Goal: Answer question/provide support

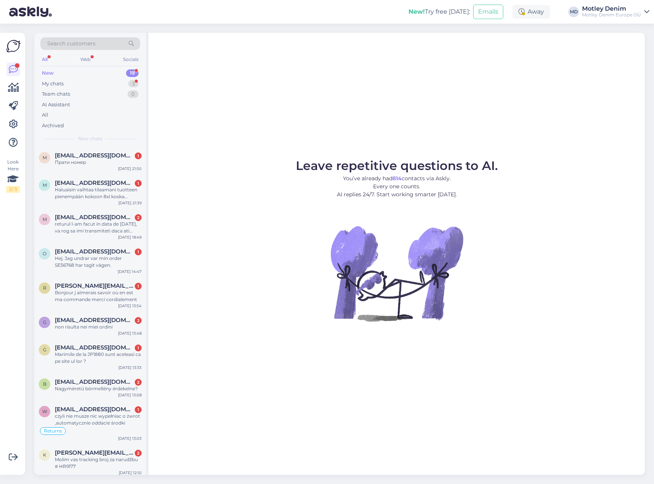
click at [634, 14] on div "Motley Denim Europe OÜ" at bounding box center [611, 15] width 59 height 6
click at [651, 14] on div "New! Try free today: Emails Away MD Motley Denim Motley Denim Europe OÜ Motley …" at bounding box center [327, 12] width 654 height 24
click at [646, 11] on icon at bounding box center [646, 12] width 5 height 6
click at [8, 122] on link at bounding box center [13, 124] width 14 height 14
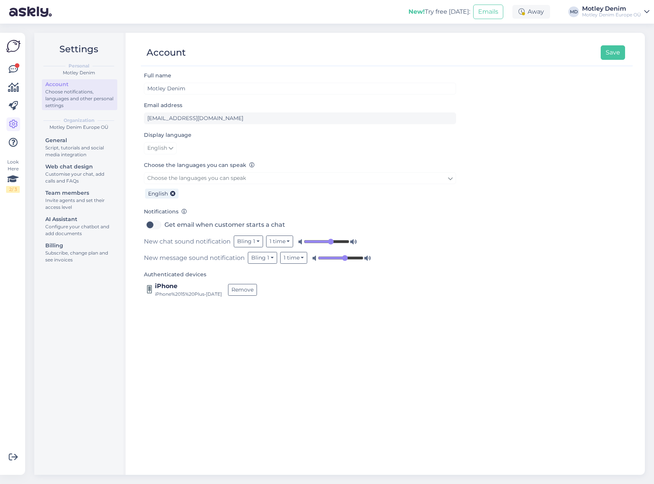
drag, startPoint x: 195, startPoint y: 343, endPoint x: 163, endPoint y: 330, distance: 34.1
click at [195, 342] on div "Full name Motley Denim Email address info@motleydenim.com Display language Engl…" at bounding box center [387, 269] width 492 height 397
click at [78, 144] on div "General" at bounding box center [79, 140] width 69 height 8
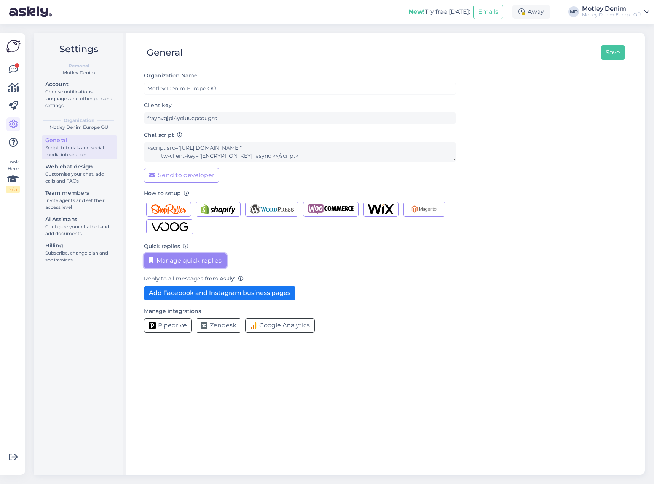
click at [184, 262] on button "Manage quick replies" at bounding box center [185, 260] width 83 height 14
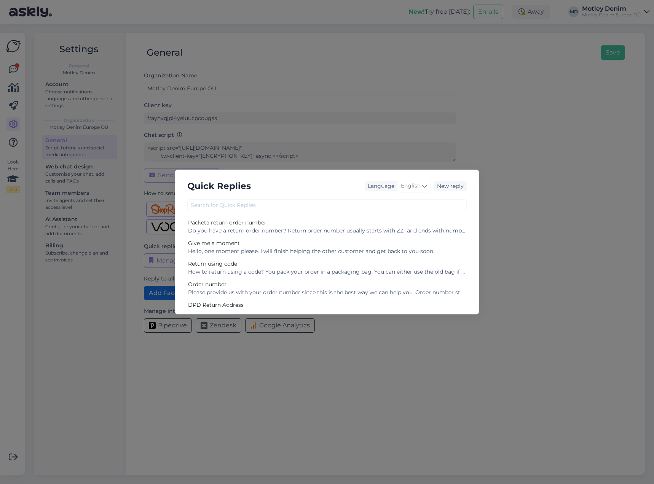
click at [490, 146] on div "Quick Replies Language English New reply Packeta return order number Do you hav…" at bounding box center [327, 242] width 654 height 484
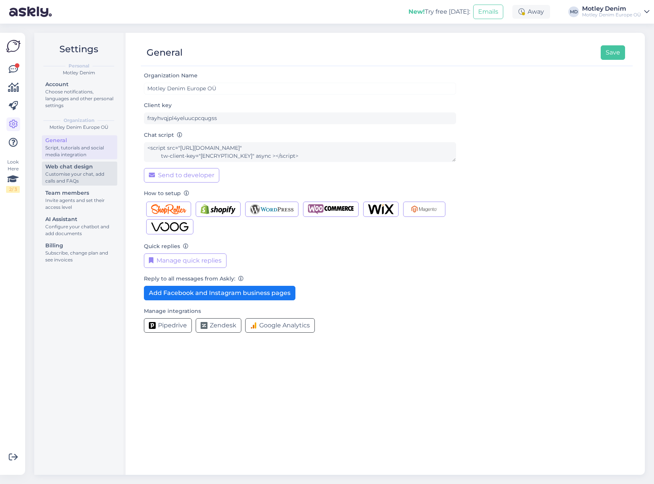
click at [87, 173] on div "Customise your chat, add calls and FAQs" at bounding box center [79, 178] width 69 height 14
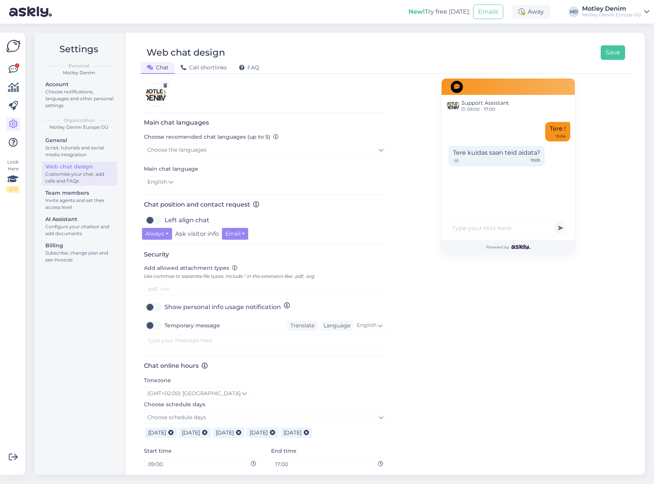
scroll to position [77, 0]
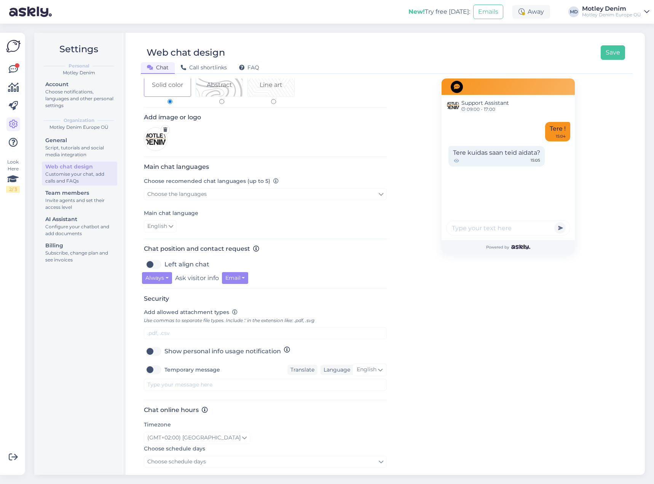
click at [164, 372] on label "Temporary message" at bounding box center [192, 369] width 56 height 12
click at [158, 372] on input "Temporary message" at bounding box center [153, 369] width 19 height 12
checkbox input "true"
click at [168, 387] on textarea at bounding box center [265, 384] width 243 height 12
type textarea "W"
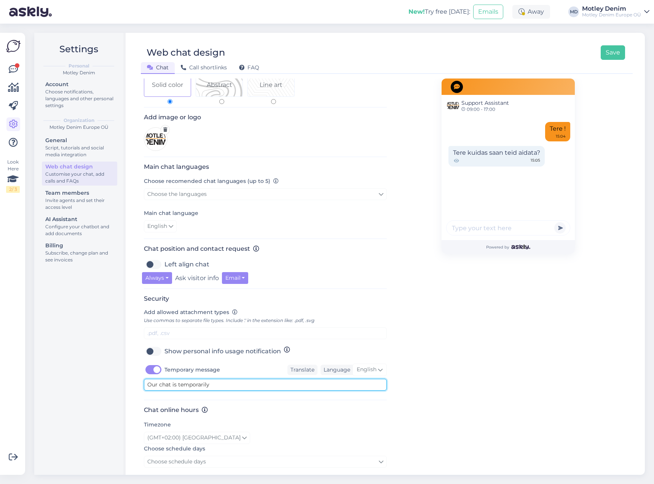
type textarea "Our chat is temporarily"
click at [164, 369] on label "Temporary message" at bounding box center [192, 369] width 56 height 12
click at [151, 369] on input "Temporary message" at bounding box center [153, 369] width 19 height 12
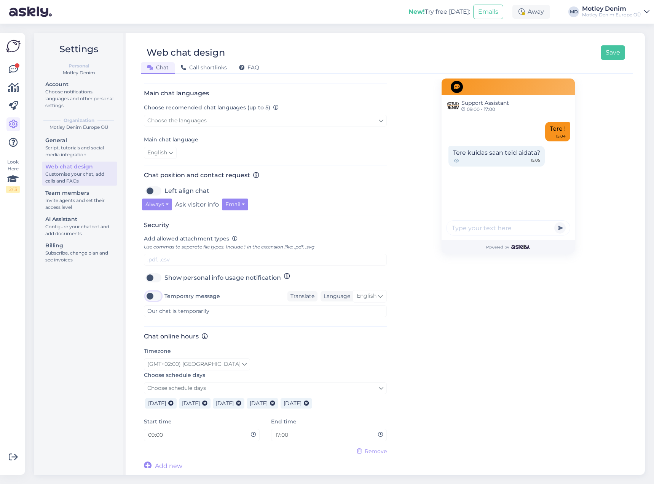
scroll to position [153, 0]
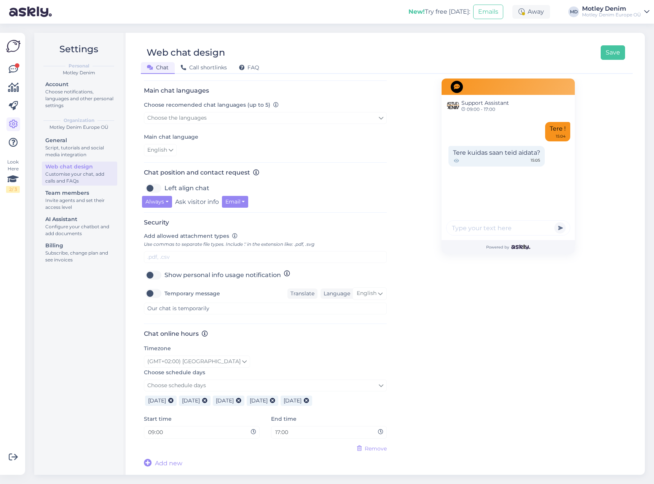
click at [164, 292] on label "Temporary message" at bounding box center [192, 293] width 56 height 12
click at [156, 292] on input "Temporary message" at bounding box center [153, 293] width 19 height 12
checkbox input "true"
click at [214, 307] on textarea "Our chat is temporarily" at bounding box center [265, 308] width 243 height 12
paste textarea "Heads up: replies are delayed today. We’ll get back to you ASAP—thanks for your…"
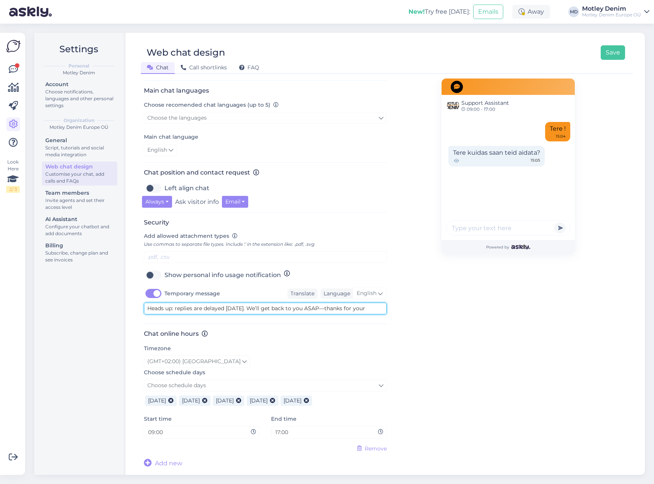
scroll to position [6, 0]
type textarea "Heads up: replies are delayed today. We’ll get back to you ASAP—thanks for your…"
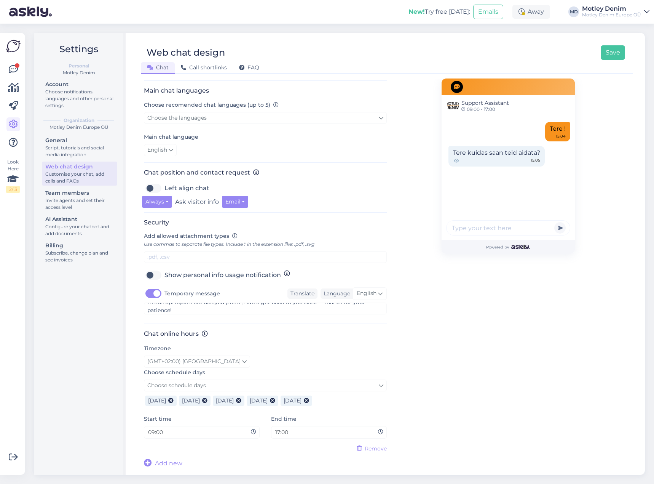
click at [442, 306] on div "Support Assistant 09:00 - 17:00 Tere ! 15:04 Tere kuidas saan teid aidata? 15:0…" at bounding box center [508, 196] width 133 height 543
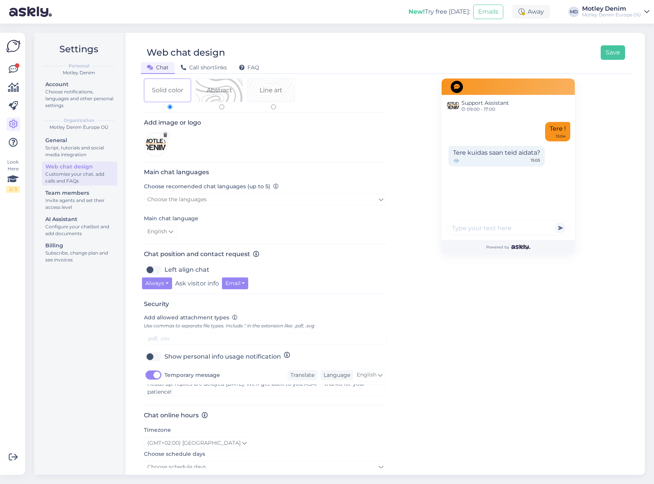
scroll to position [0, 0]
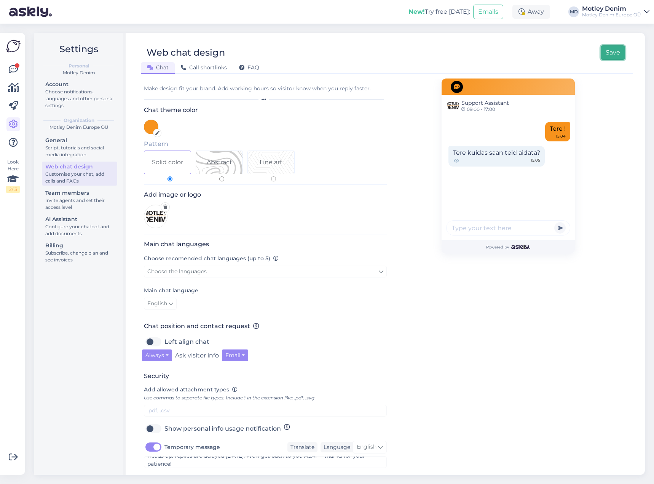
click at [611, 47] on button "Save" at bounding box center [613, 52] width 24 height 14
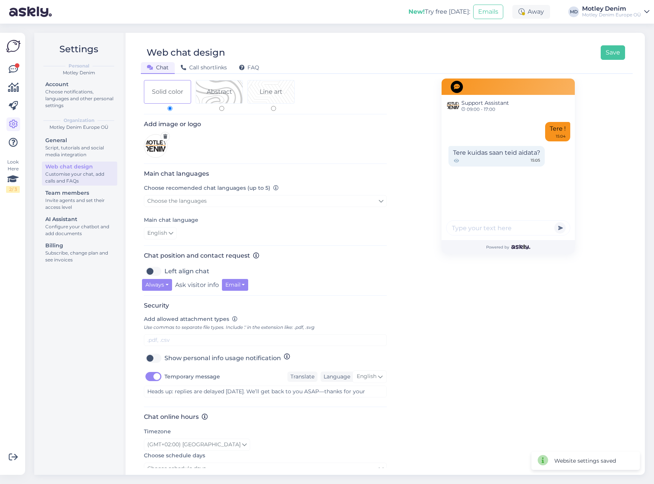
scroll to position [153, 0]
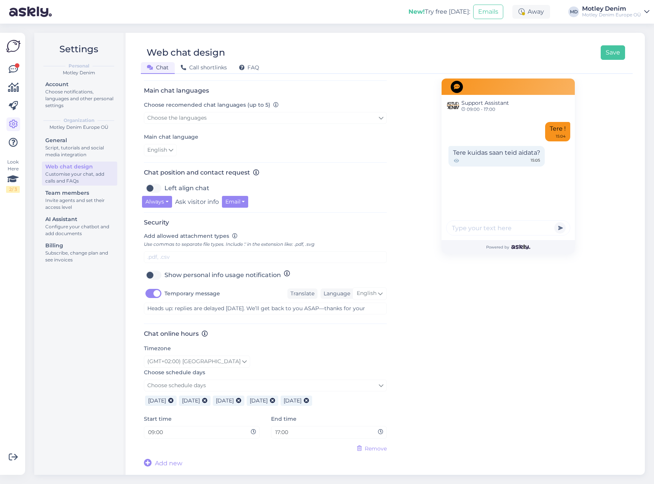
click at [400, 58] on div "Web chat design Save" at bounding box center [383, 52] width 484 height 14
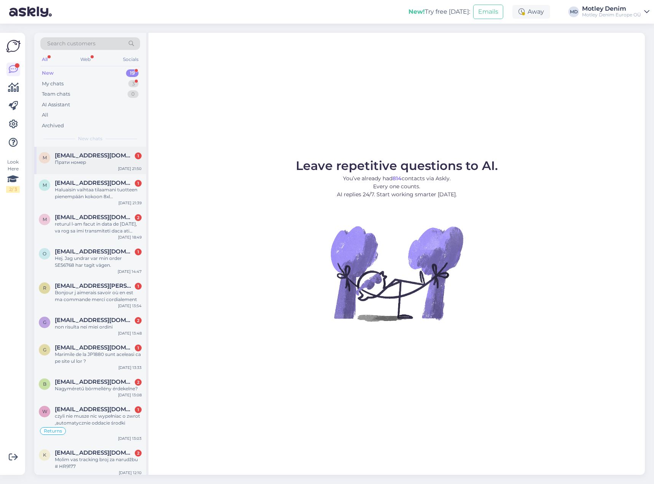
click at [96, 158] on span "[EMAIL_ADDRESS][DOMAIN_NAME]" at bounding box center [94, 155] width 79 height 7
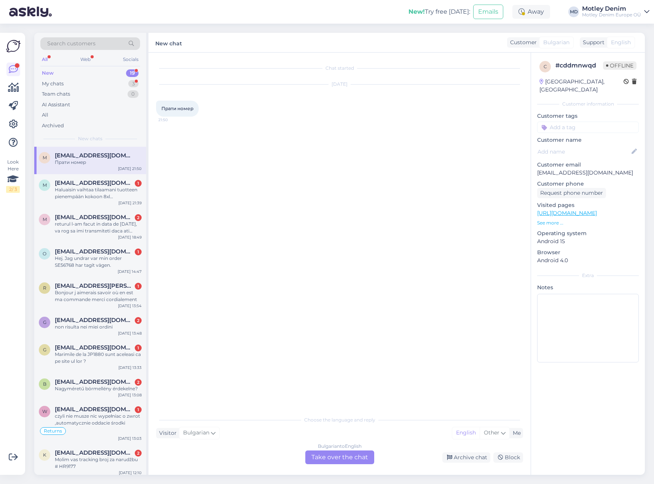
click at [344, 463] on div "Bulgarian to English Take over the chat" at bounding box center [339, 457] width 69 height 14
click at [344, 459] on div "Bulgarian to English Take over the chat" at bounding box center [339, 457] width 69 height 14
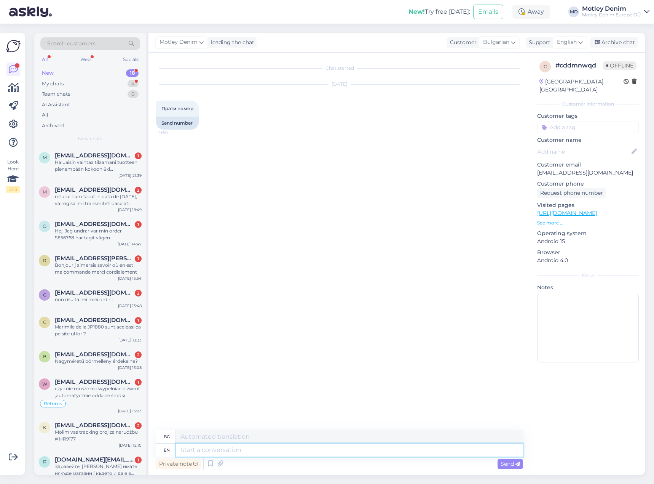
click at [347, 452] on textarea at bounding box center [349, 449] width 347 height 13
type textarea "Hello"
type textarea "Здравей"
type textarea "What n"
type textarea "Какво"
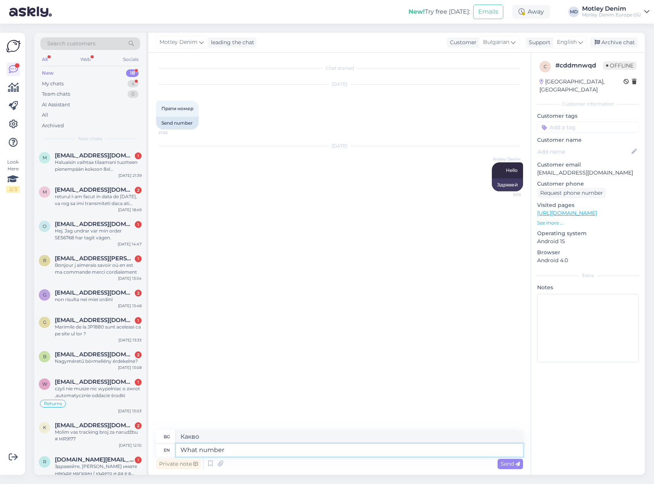
type textarea "What number"
type textarea "Какъв номер"
type textarea "What number would y"
type textarea "Какво число би"
type textarea "What number would you li"
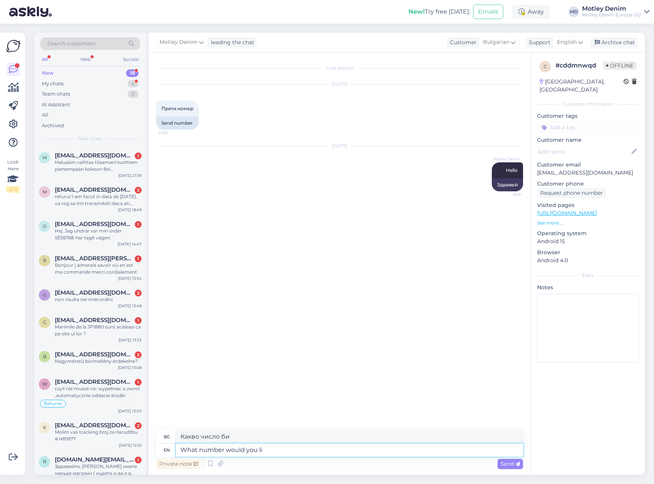
type textarea "Какъв номер бихте"
type textarea "What number would you like u"
type textarea "Какъв номер бихте искали"
type textarea "What number would you like us to"
type textarea "Какъв номер искате да ни намерите?"
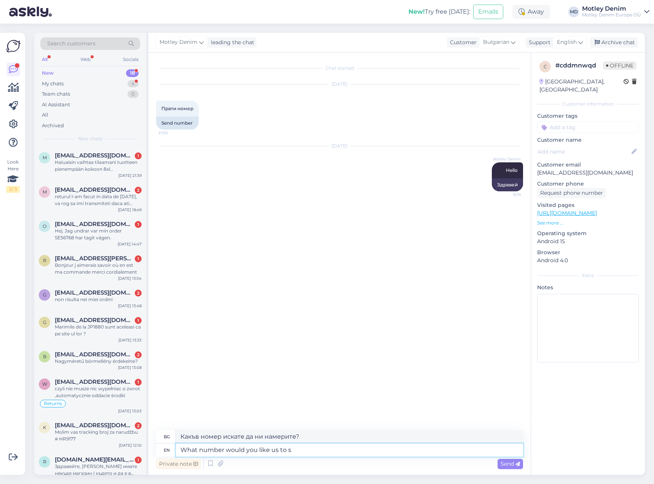
type textarea "What number would you like us to se"
type textarea "Какъв номер искате да ви дадем"
type textarea "What number would you like us to send?"
type textarea "Какъв номер искате да ви изпратим?"
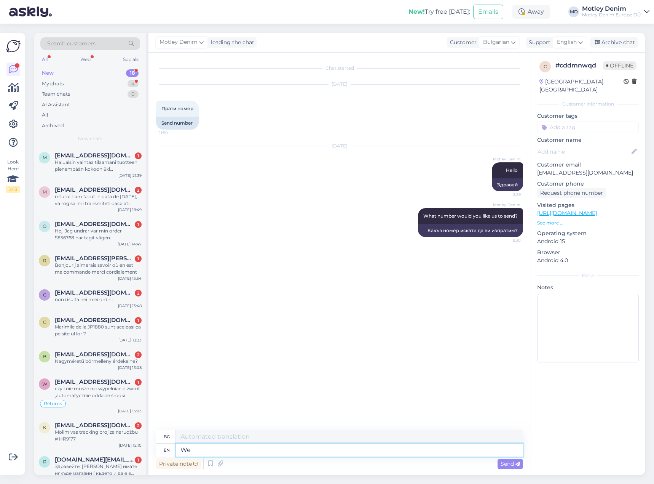
type textarea "We"
type textarea "Ние"
type textarea "We don o"
type textarea "Ние не"
type textarea "We don offer p"
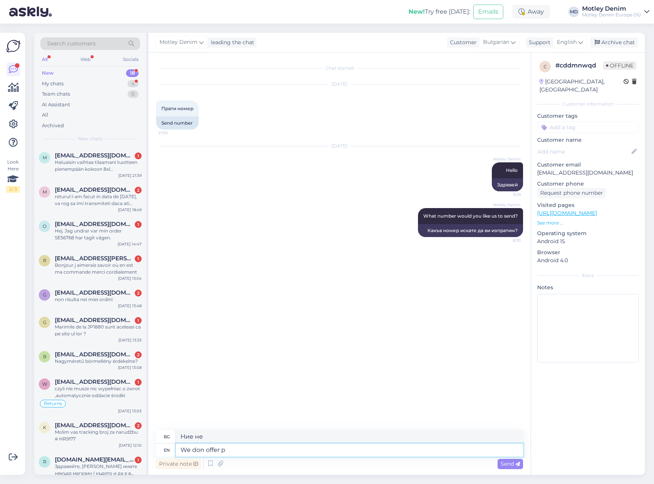
type textarea "Ние не предлагаме"
type textarea "We don offer ph"
type textarea "Ние не предлагаме тел."
type textarea "We don offer c"
type textarea "Ние не предлагаме"
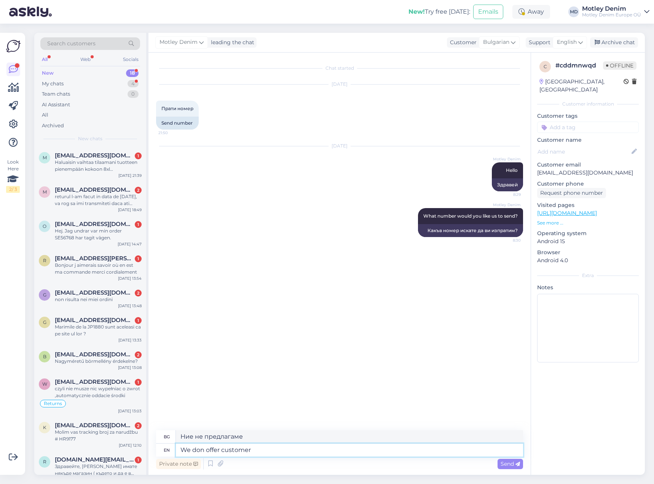
type textarea "We don offer customer s"
type textarea "Ние не предлагаме на клиентите"
type textarea "We don offer customer support vi"
type textarea "Ние не предлагаме обслужване на клиенти"
type textarea "We don offer customer support via p"
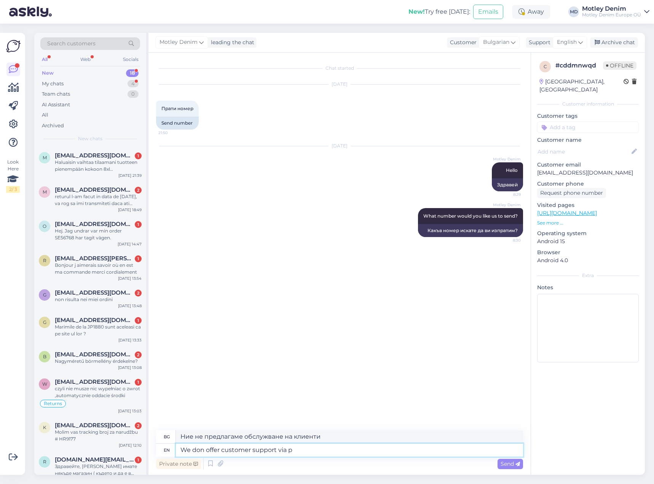
type textarea "Ние не предлагаме обслужване на клиенти чрез"
type textarea "We don offer customer support via phone"
type textarea "Не предлагаме обслужване на клиенти по телефона"
type textarea "We don offer customer support via phone :)"
type textarea "Не предлагаме обслужване на клиенти по телефона :)"
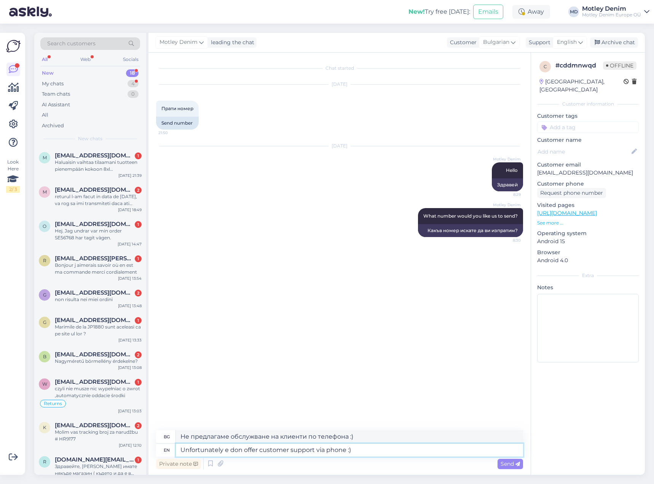
type textarea "Unfortunately we don offer customer support via phone :)"
type textarea "За съжаление не предлагаме обслужване на клиенти по телефона :)"
type textarea "Unfortunately we don offer customer support via phone :)"
click at [513, 466] on span "Send" at bounding box center [510, 463] width 19 height 7
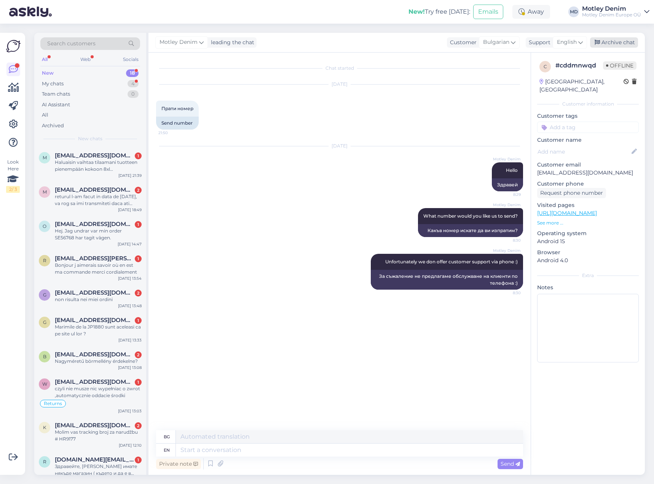
click at [629, 44] on div "Archive chat" at bounding box center [614, 42] width 48 height 10
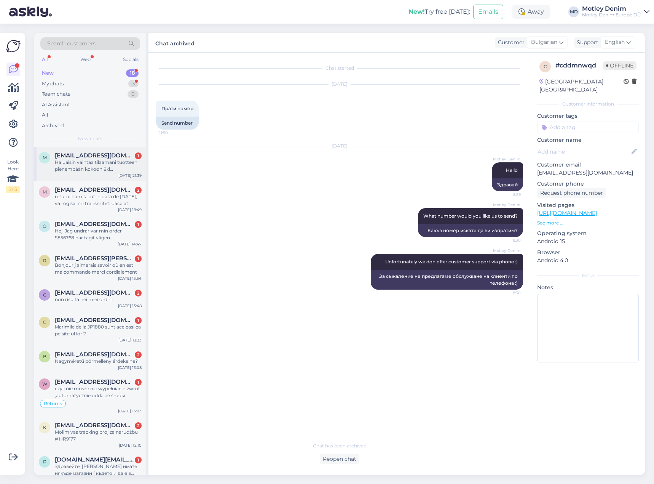
click at [116, 168] on div "Haluaisin vaihtaa tilaamani tuotteen pienempään kokoon 8xl [PERSON_NAME] tilaam…" at bounding box center [98, 166] width 87 height 14
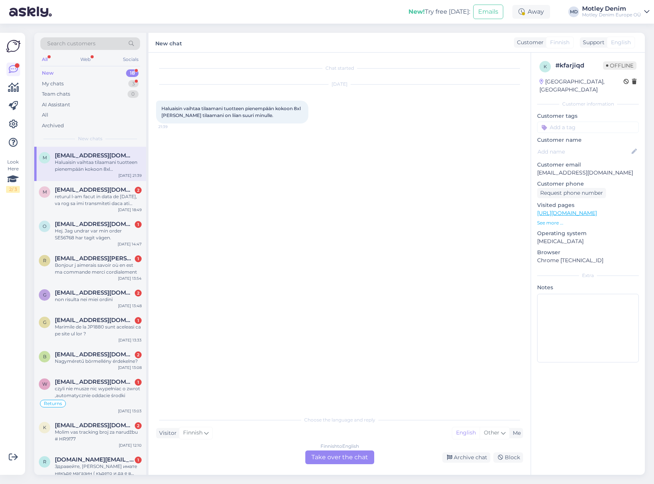
click at [352, 457] on div "Finnish to English Take over the chat" at bounding box center [339, 457] width 69 height 14
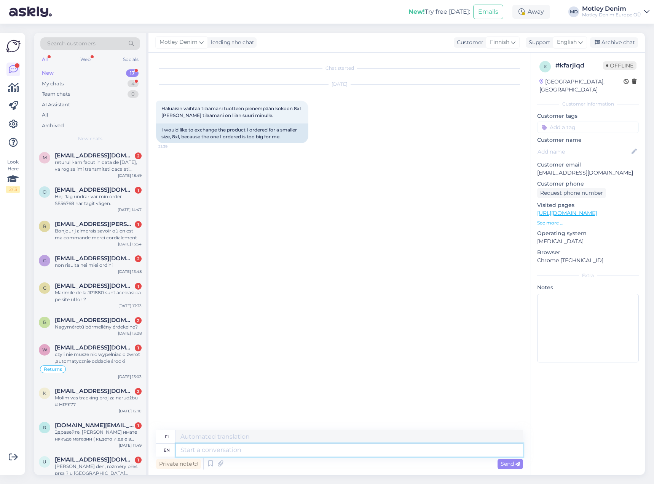
click at [330, 452] on textarea at bounding box center [349, 449] width 347 height 13
type textarea "Hello"
type textarea "Hei"
type textarea "Please us"
type textarea "Ole hyvä"
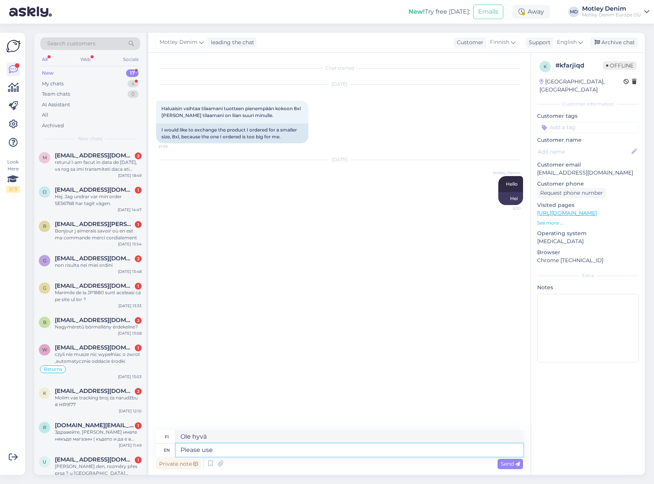
type textarea "Please use o"
type textarea "Käytä"
type textarea "Please use our re"
type textarea "[PERSON_NAME]"
type textarea "Please use our return"
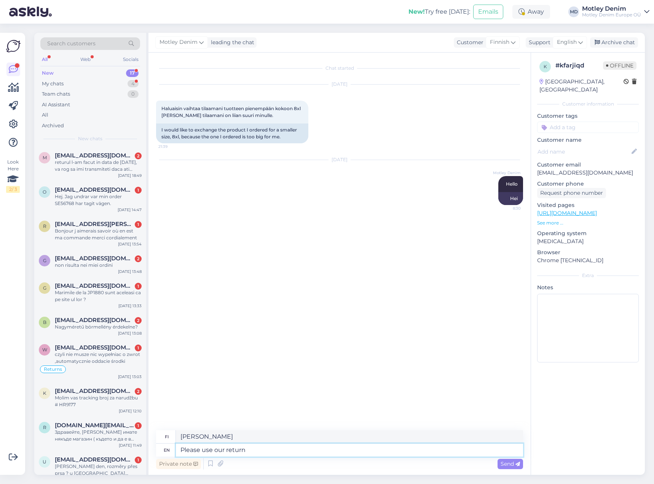
type textarea "Käytä palautuspalveluamme"
type textarea "Please use our return system to"
type textarea "Käytä palautusjärjestelmäämme"
type textarea "Please use our return system to change s"
type textarea "Käytä palautusjärjestelmäämme vaihtamiseen"
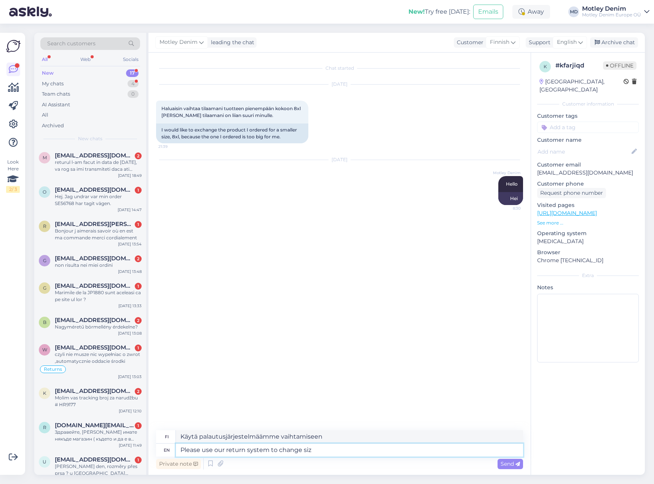
type textarea "Please use our return system to change size"
type textarea "Käytä palautusjärjestelmäämme [PERSON_NAME] vaihtamiseen"
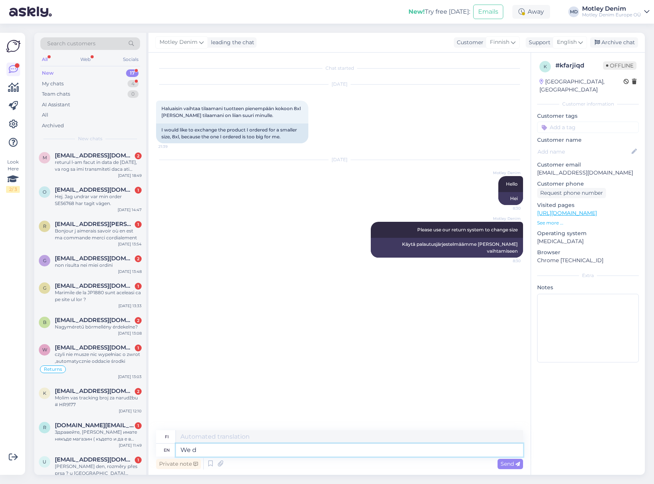
type textarea "We do"
type textarea "Me"
type textarea "We don't h"
type textarea "Me emme"
type textarea "We don't have"
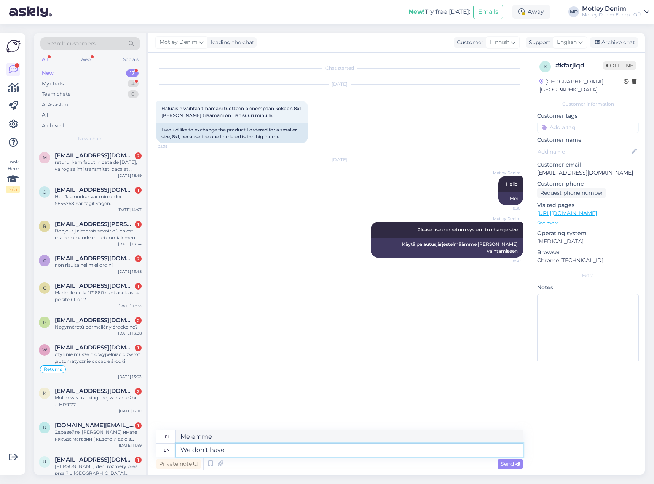
type textarea "Meillä ei ole"
type textarea "We don't have a dedicated sy"
type textarea "Meillä ei ole omaa"
type textarea "We don't have a dedicated system fo"
type textarea "Meillä ei ole erillistä järjestelmää"
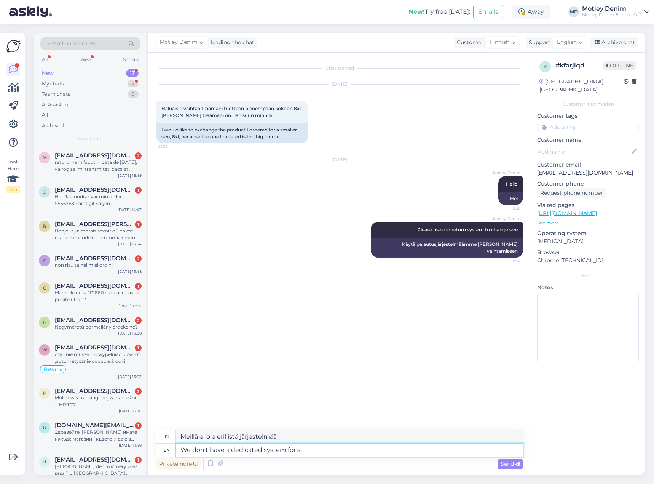
type textarea "We don't have a dedicated system for si"
type textarea "Meillä ei ole erillistä järjestelmää ns."
type textarea "We don't have a dedicated system for size c"
type textarea "Meillä ei ole erillistä kokojärjestelmää"
type textarea "We don't have a dedicated system for size change at"
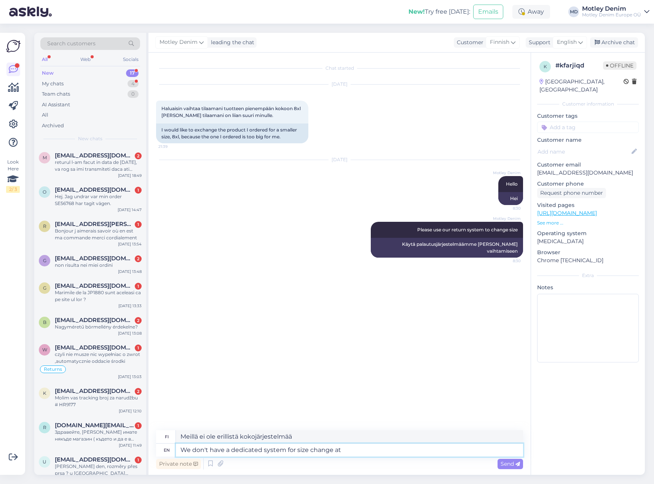
type textarea "Meillä ei ole erillistä järjestelmää [PERSON_NAME] muuttamiseen"
type textarea "We don't have a dedicated system for size change at this mo"
type textarea "Meillä ei ole tällä hetkellä erillistä järjestelmää [PERSON_NAME] muuttamiseen."
type textarea "Unfortunately we don't have a dedicated system for size change at this moment."
type textarea "Valitettavasti meillä ei ole tällä hetkellä erillistä järjestelmää [PERSON_NAME…"
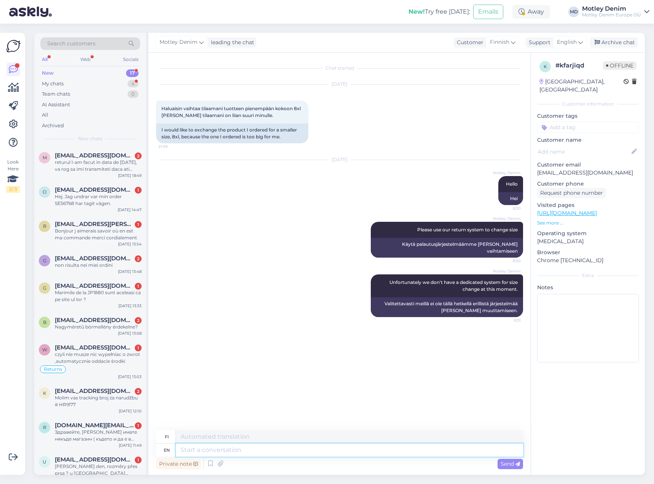
click at [254, 449] on textarea at bounding box center [349, 449] width 347 height 13
type textarea "You c"
type textarea "Sinä"
type textarea "You can re"
type textarea "Voit"
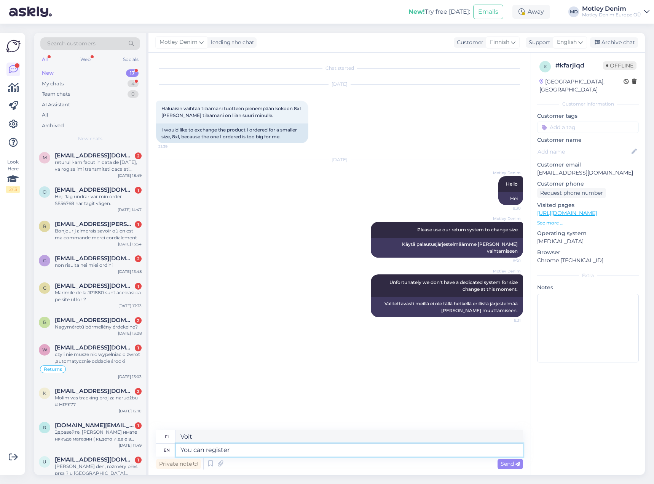
type textarea "You can register y"
type textarea "[PERSON_NAME] rekisteröityä"
type textarea "You can register your re"
type textarea "[PERSON_NAME] rekisteröidä [GEOGRAPHIC_DATA]"
type textarea "You can register your return a"
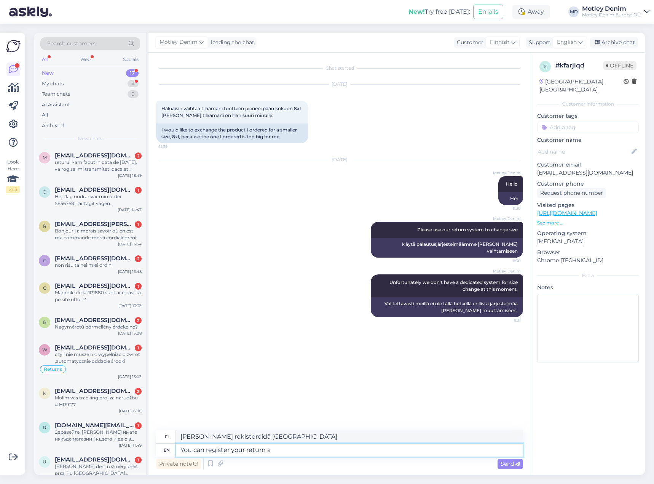
type textarea "[PERSON_NAME] rekisteröidä palautuksesi"
type textarea "You can register your return here:"
type textarea "[PERSON_NAME] rekisteröidä palautuksesi täällä"
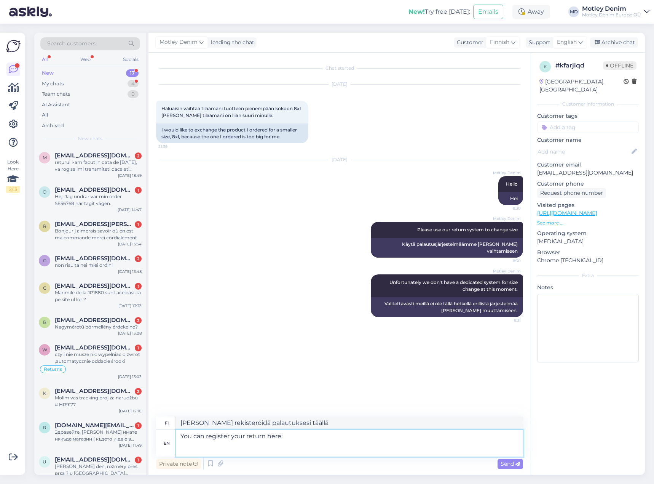
paste textarea "[URL][DOMAIN_NAME]"
type textarea "You can register your return here: [URL][DOMAIN_NAME]"
type textarea "[PERSON_NAME] rekisteröidä palautuksesi täällä: [URL][DOMAIN_NAME]"
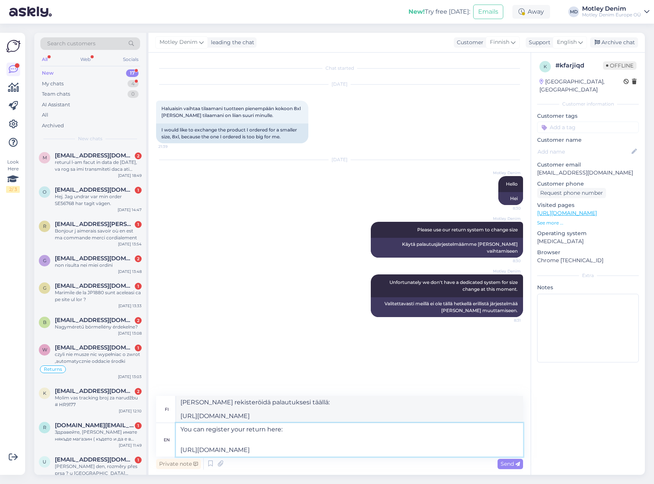
type textarea "You can register your return here: ( [URL][DOMAIN_NAME]"
type textarea "[PERSON_NAME] rekisteröidä palautuksesi täällä: [URL][DOMAIN_NAME]"
type textarea "You can register your return here: (Please [URL][DOMAIN_NAME]"
type textarea "[PERSON_NAME] rekisteröidä palautuksesi täällä: (Ole hyvä [URL][DOMAIN_NAME]"
type textarea "You can register your return here: (Please follow all the steps a [URL][DOMAIN_…"
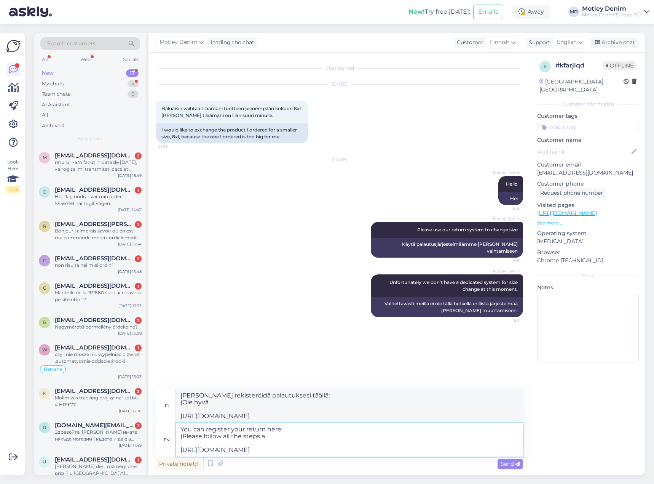
type textarea "[PERSON_NAME] rekisteröidä palautuksesi täällä: (Noudata kaikkia ohjeita [URL][…"
type textarea "You can register your return here: (Please follow all the steps and that wa [UR…"
type textarea "[PERSON_NAME] rekisteröidä palautuksesi täällä: (Noudatathan kaikkia ohjeita ja…"
type textarea "You can register your return here: (Please follow all the steps and that way [U…"
type textarea "[PERSON_NAME] rekisteröidä palautuksesi täällä: (Noudatathan kaikkia ohjeita ja…"
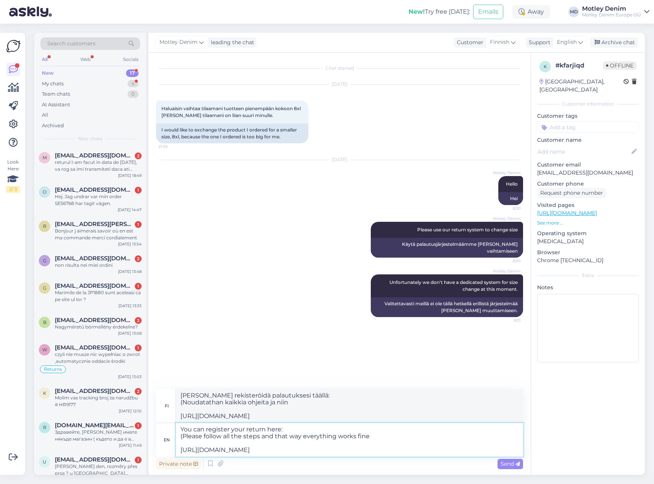
type textarea "You can register your return here: (Please follow all the steps and that way ev…"
type textarea "[PERSON_NAME] rekisteröidä palautuksesi täällä: (Noudatathan kaikkia ohjeita, n…"
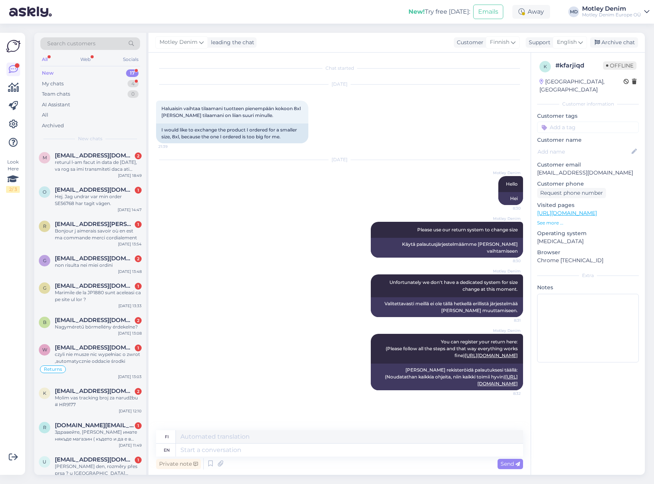
click at [570, 124] on input at bounding box center [588, 126] width 102 height 11
type input "change size"
click at [593, 144] on div "Change size" at bounding box center [588, 148] width 35 height 8
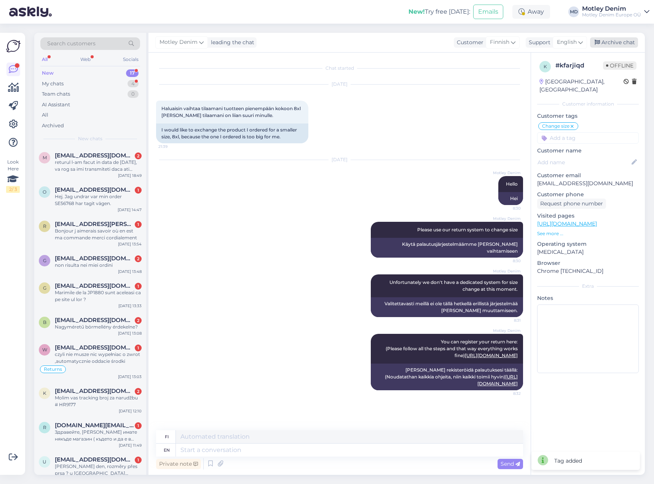
click at [615, 38] on div "Archive chat" at bounding box center [614, 42] width 48 height 10
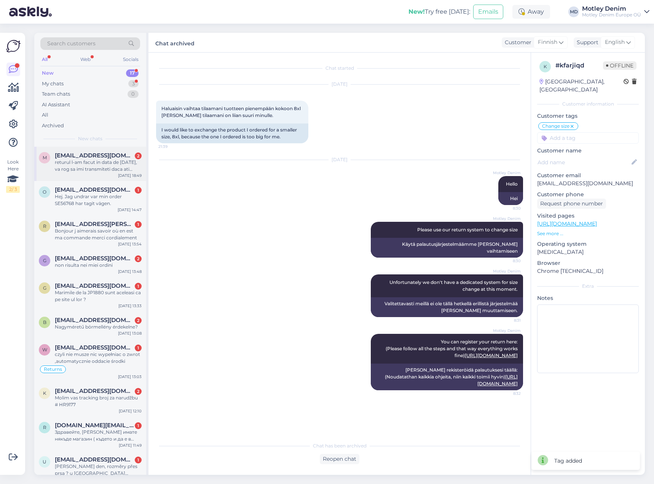
click at [81, 167] on div "returul l-am facut in data de [DATE], va rog sa imi transmiteti daca ati primit…" at bounding box center [98, 166] width 87 height 14
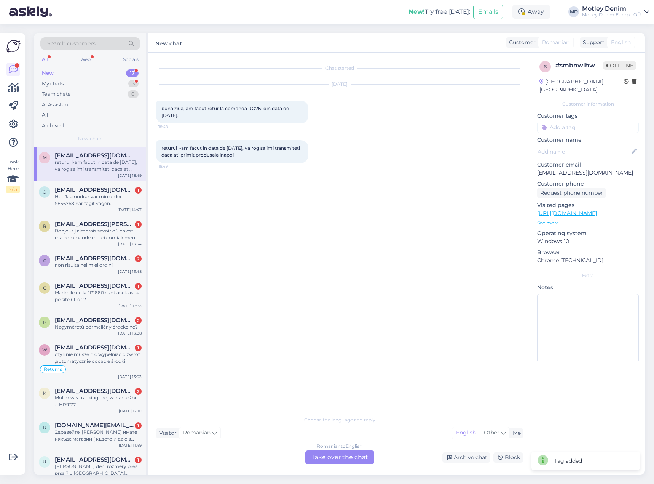
click at [342, 463] on div "Romanian to English Take over the chat" at bounding box center [339, 457] width 69 height 14
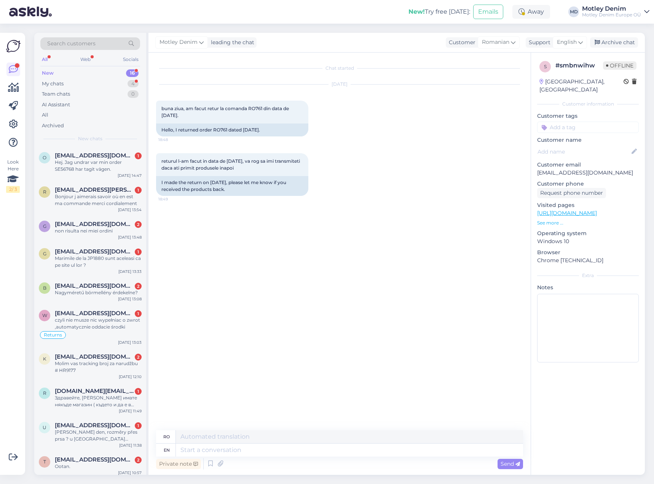
click at [320, 163] on div "returul l-am facut in data de [DATE], va rog sa imi transmiteti daca ati primit…" at bounding box center [339, 174] width 367 height 59
click at [220, 128] on div "Hello, I returned order RO761 dated [DATE]." at bounding box center [232, 129] width 152 height 13
copy div "RO761"
click at [141, 14] on div "New! Try free [DATE]: Emails Away MD [PERSON_NAME] Denim [PERSON_NAME] Denim Eu…" at bounding box center [327, 12] width 654 height 24
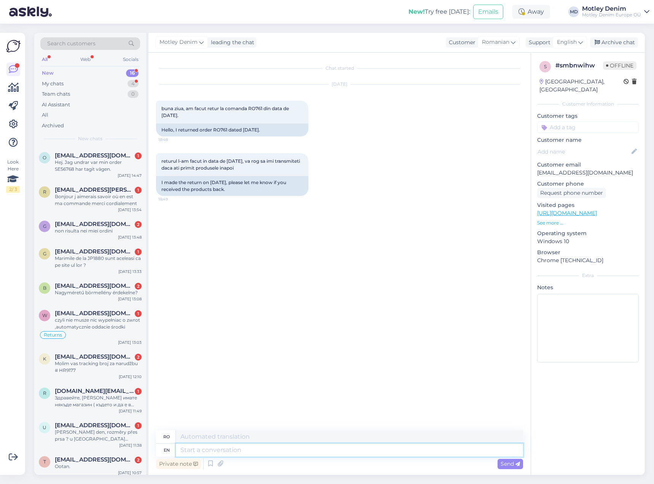
click at [383, 454] on textarea at bounding box center [349, 449] width 347 height 13
type textarea "Hello"
type textarea "Buna ziua"
type textarea "Unfortunately your"
type textarea "Din păcate"
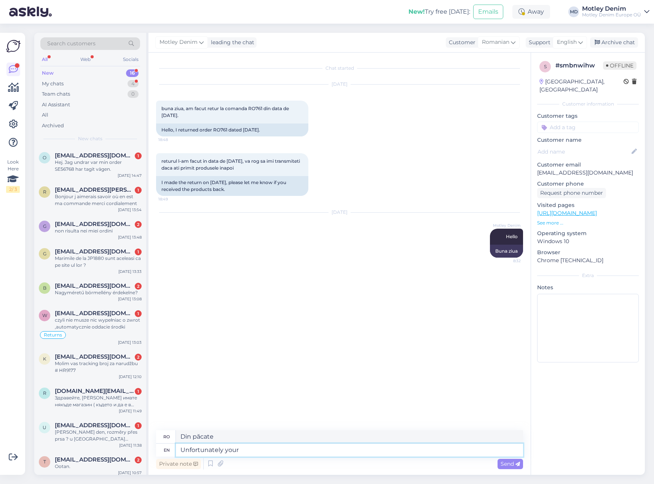
type textarea "Unfortunately your"
type textarea "Din păcate, al tău"
type textarea "Unfortunately your return"
type textarea "Din păcate, întoarcerea ta"
type textarea "Unfortunately your return has"
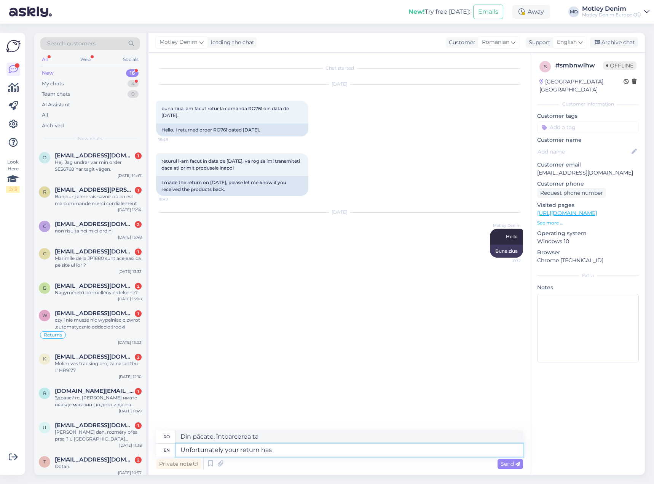
type textarea "Din păcate, întoarcerea ta a"
type textarea "Unfortunately your return has not"
type textarea "Din păcate, întoarcerea ta nu a avut loc"
type textarea "Unfortunately your return has not yet ar"
type textarea "Din păcate, întoarcerea ta nu a avut loc încă"
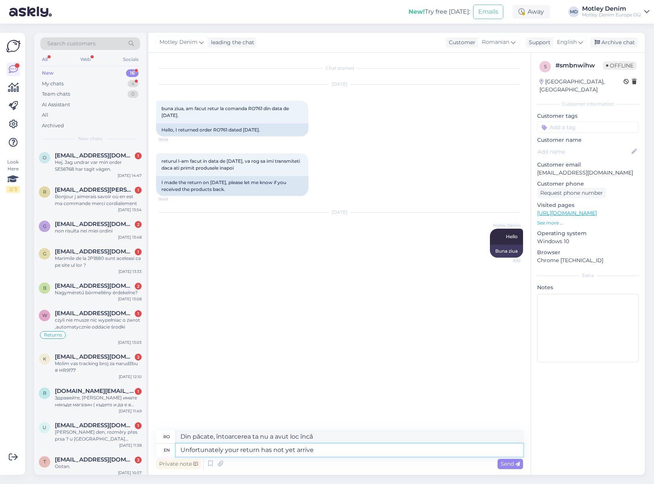
type textarea "Unfortunately your return has not yet arrived"
type textarea "Din păcate, întoarcerea ta nu a sosit încă."
type textarea "Unfortunately your return has not yet arrived. We r"
type textarea "Din păcate, întoarcerea ta nu a sosit încă. [GEOGRAPHIC_DATA]"
type textarea "Unfortunately your return has not yet arrived. We received a"
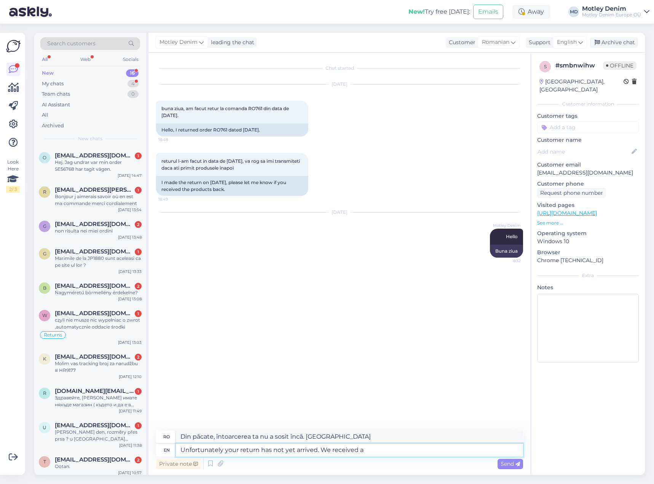
type textarea "Din păcate, returul dumneavoastră nu a sosit încă. Am primit"
type textarea "Unfortunately your return has not yet arrived. We received a b"
type textarea "Din păcate, returul dumneavoastră nu a sosit încă. Am primit un"
type textarea "Unfortunately your return has not yet arrived. We received a bulk"
type textarea "Din păcate, returul dumneavoastră nu a sosit încă. Am primit un volum mare de"
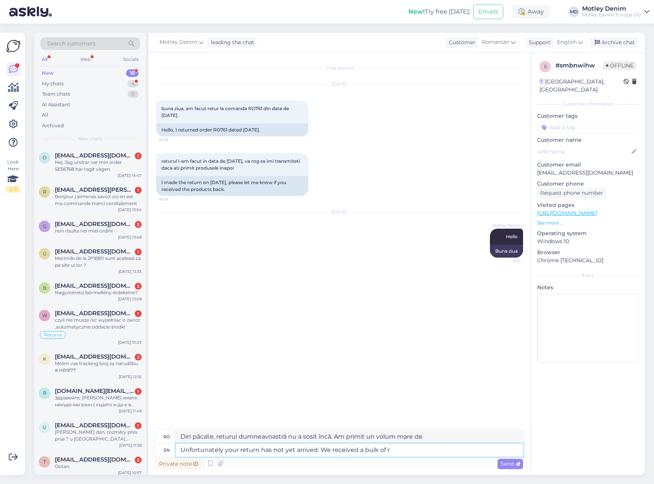
type textarea "Unfortunately your return has not yet arrived. We received a bulk of re"
type textarea "Din păcate, returul dumneavoastră nu a sosit încă. Am primit o mare parte din"
type textarea "Unfortunately your return has not yet arrived. We received a bulk of returns"
type textarea "Din păcate, returul dumneavoastră nu a ajuns încă. Am primit o mare parte din r…"
type textarea "Unfortunately your return has not yet arrived. We received a bulk of returns [D…"
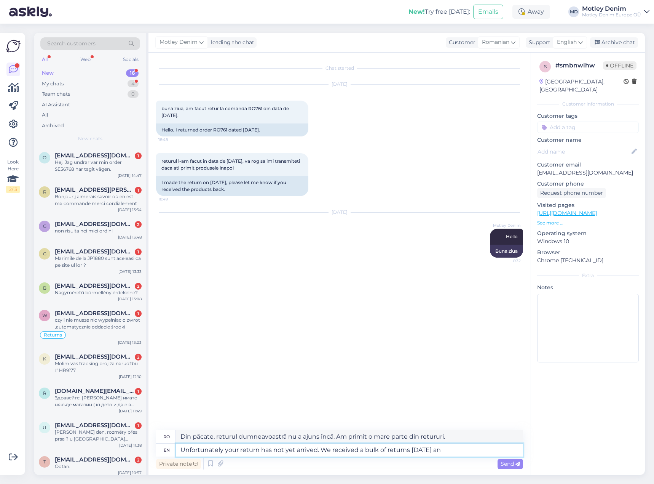
type textarea "Din păcate, returul dumneavoastră nu a sosit încă. Am primit o mare parte din r…"
type textarea "Unfortunately your return has not yet arrived. We received a bulk of returns [D…"
type textarea "Din păcate, returul dumneavoastră nu a sosit încă. Am primit o mare parte din r…"
type textarea "Unfortunately your return has not yet arrived. We received a bulk of returns [D…"
type textarea "Din păcate, returul dumneavoastră nu a sosit încă. Am primit o mare parte din r…"
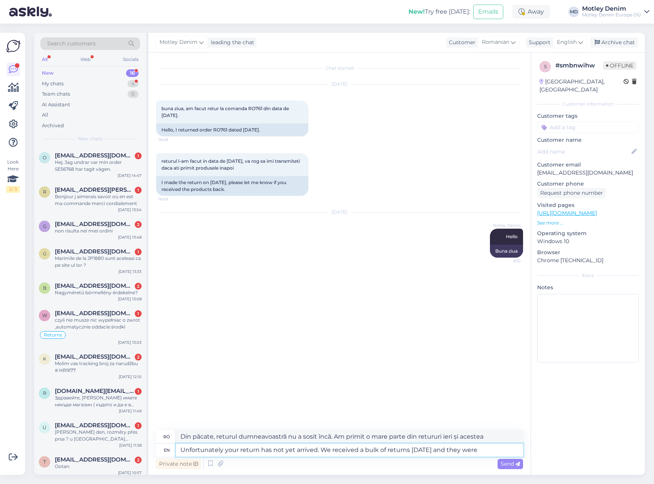
type textarea "Unfortunately your return has not yet arrived. We received a bulk of returns [D…"
type textarea "Din păcate, returul dumneavoastră nu a sosit încă. Am primit o mare parte din r…"
type textarea "Unfortunately your return has not yet arrived. We received a bulk of returns [D…"
type textarea "Din păcate, returul dumneavoastră nu a sosit încă. Am primit o mare parte din r…"
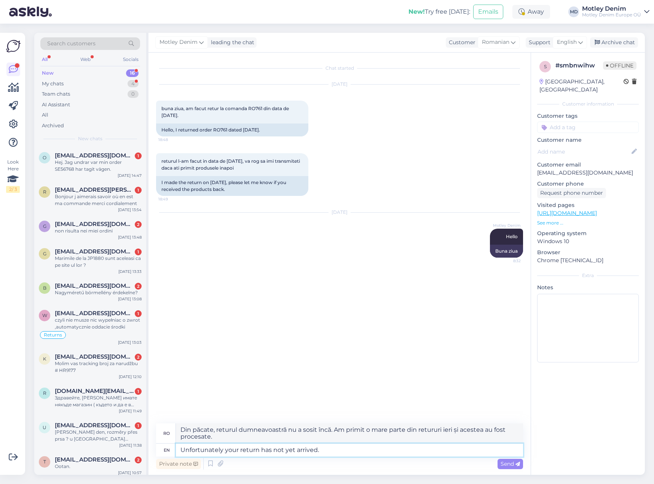
type textarea "Unfortunately your return has not yet arrived."
type textarea "Din păcate, întoarcerea ta nu a sosit încă."
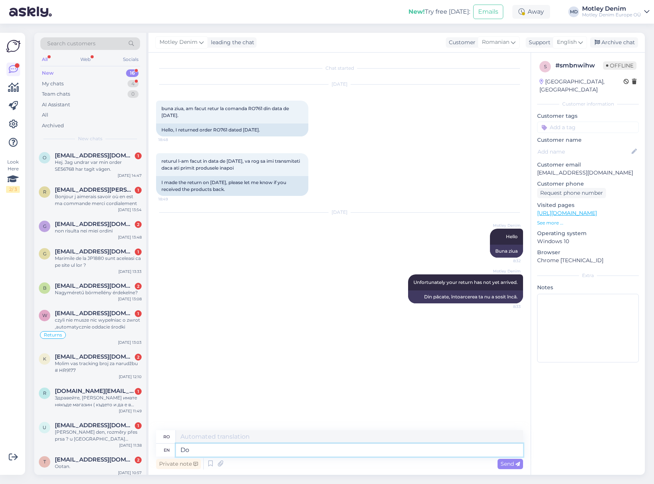
type textarea "Do y"
type textarea "Do"
type textarea "Do you ha"
type textarea "Tu"
type textarea "Do you have an"
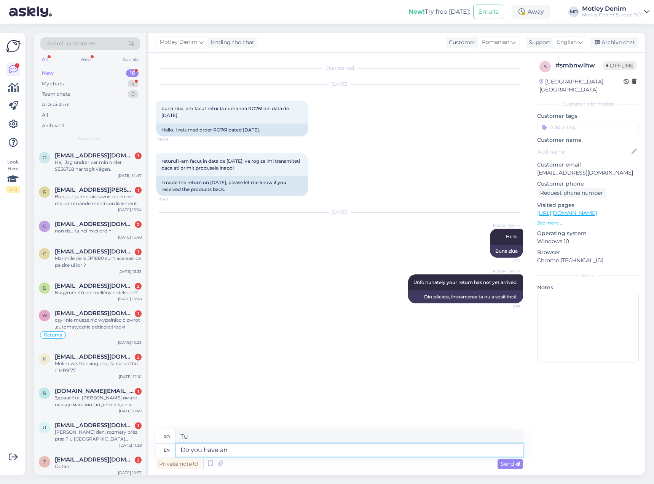
type textarea "Aveți"
type textarea "Do you have any"
type textarea "Aveți vreo"
type textarea "Do you have any tracking i"
type textarea "Aveți vreo modalitate de urmărire?"
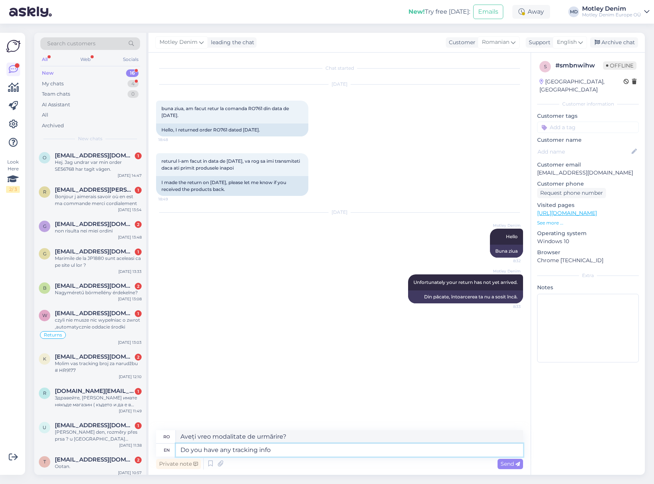
type textarea "Do you have any tracking info"
type textarea "Aveți informații de urmărire?"
type textarea "Do you have any tracking info for"
type textarea "Aveți informații de urmărire pentru"
type textarea "Do you have any tracking info for your ret"
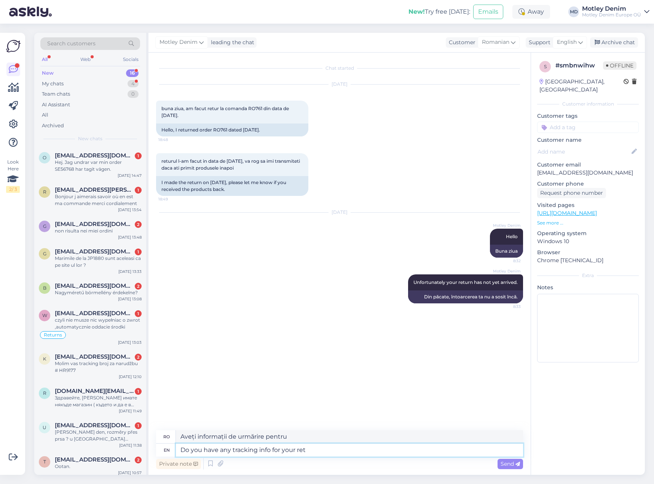
type textarea "Aveți informații de urmărire pentru dvs."
type textarea "Do you have any tracking info for your return"
type textarea "Aveți informații de urmărire pentru returnare?"
type textarea "Do you have any tracking info for your return -"
type textarea "Aveți informații de urmărire pentru returul dumneavoastră -"
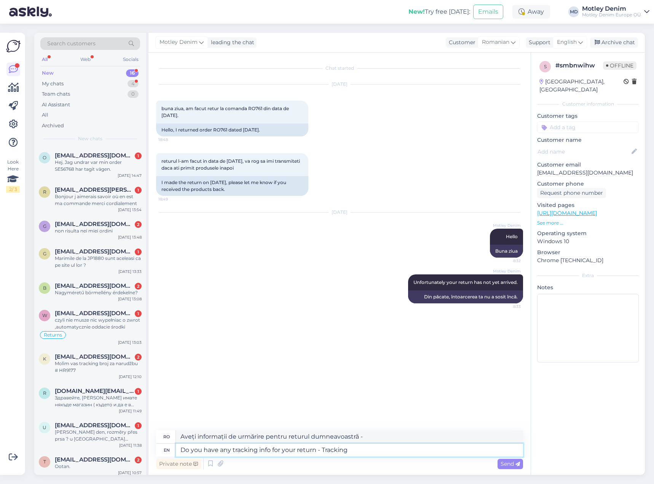
type textarea "Do you have any tracking info for your return - Tracking"
type textarea "Aveți informații de urmărire pentru returul dvs. - Urmărire"
type textarea "Do you have any tracking info for your return - Tracking code st"
type textarea "Aveți informații de urmărire pentru returnare - Cod de urmărire?"
type textarea "Do you have any tracking info for your return - Tracking code startsw"
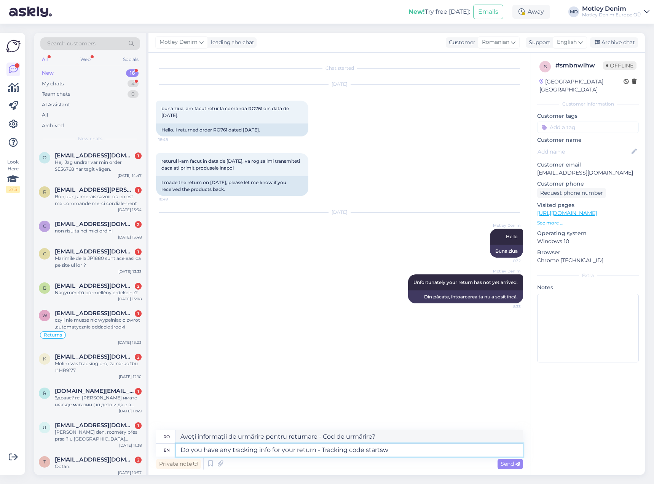
type textarea "Aveți informații de urmărire pentru returnare? Codul de urmărire începește cu w."
type textarea "Do you have any tracking info for your return - Tracking code starts wi"
type textarea "Aveți informații de urmărire pentru returnare? Codul de urmărire începe."
type textarea "Do you have any tracking info for your return - Tracking code starts with"
type textarea "Aveți informații de urmărire pentru returul dvs.? Codul de urmărire începe cu"
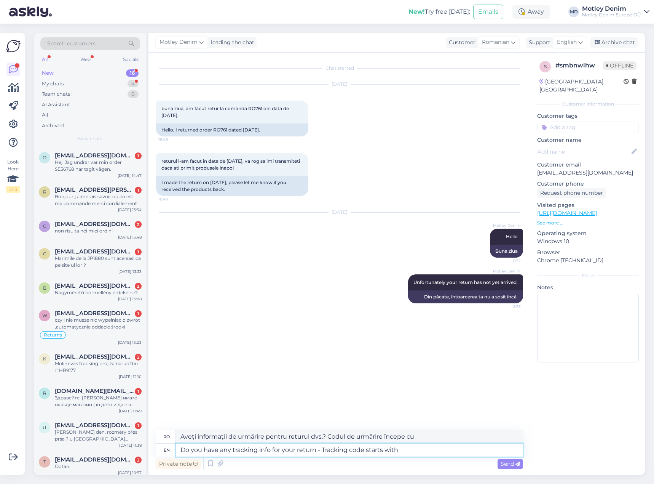
type textarea "Do you have any tracking info for your return - Tracking code starts with Z"
type textarea "Aveți informații de urmărire pentru retur? Codul de urmărire începe cu Z."
type textarea "Do you have any tracking info for your return - Tracking code starts with Z1234…"
type textarea "Aveți informații de urmărire pentru retur? Codul de urmărire începe cu Z1234567…"
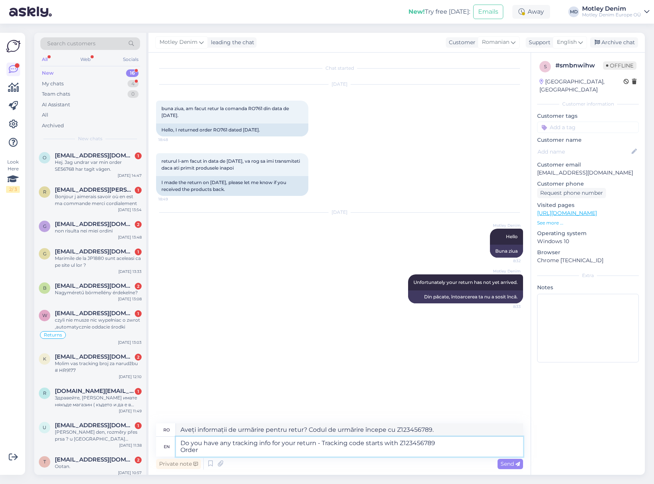
type textarea "Do you have any tracking info for your return - Tracking code starts with Z1234…"
type textarea "Aveți informații de urmărire pentru returnare? Codul de urmărire începe cu Z123…"
type textarea "Do you have any tracking info for your return - Tracking code starts with Z1234…"
type textarea "Aveți informații de urmărire pentru returul dvs.? Codul de urmărire începe cu Z…"
type textarea "Do you have any tracking info for your return - Tracking code starts with Z1234…"
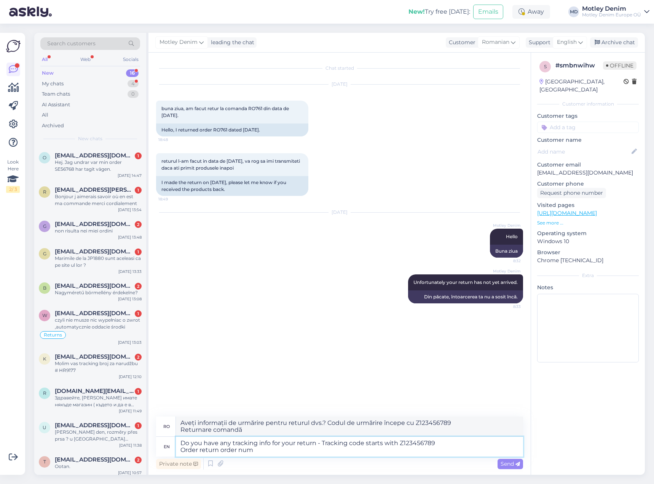
type textarea "Aveți informații de urmărire pentru returul dvs.? Codul de urmărire începe cu Z…"
type textarea "Do you have any tracking info for your return - Tracking code starts with Z1234…"
type textarea "Aveți informații de urmărire pentru returul dvs.? Codul de urmărire începe cu Z…"
type textarea "Do you have any tracking info for your return - Tracking code starts with Z1234…"
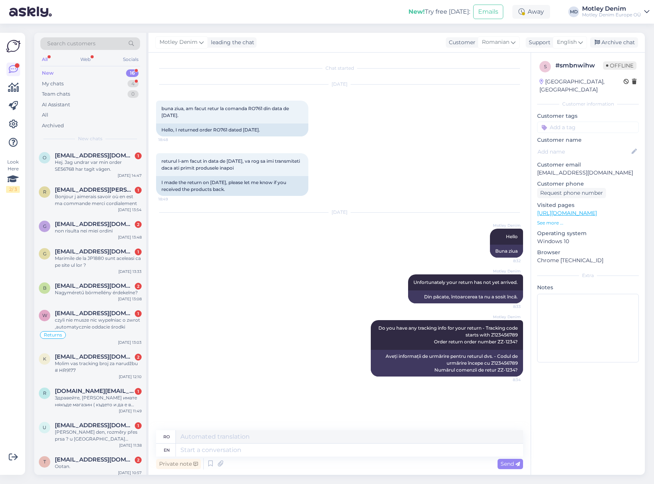
click at [561, 121] on input at bounding box center [588, 126] width 102 height 11
click at [576, 145] on span "Returns" at bounding box center [575, 147] width 18 height 5
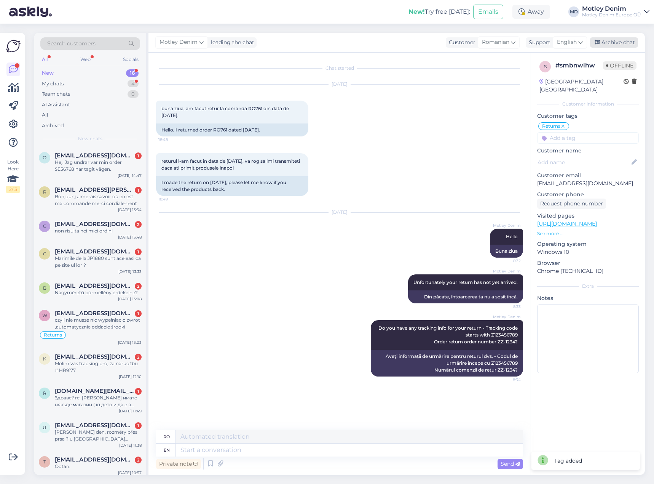
click at [618, 41] on div "Archive chat" at bounding box center [614, 42] width 48 height 10
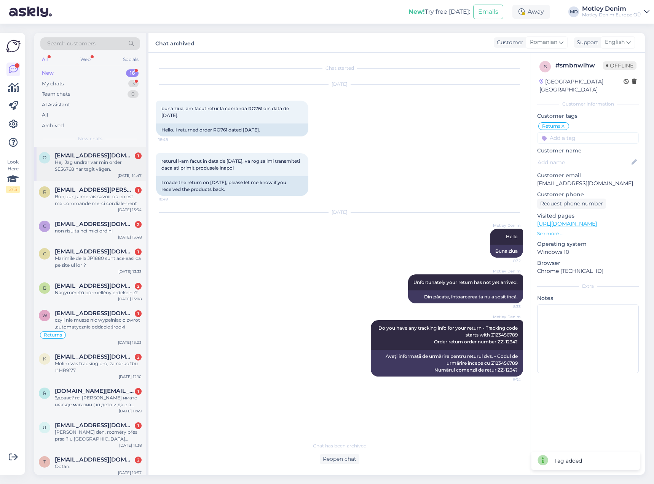
click at [107, 170] on div "Hej. Jag undrar var min order SE56768 har tagit vägen." at bounding box center [98, 166] width 87 height 14
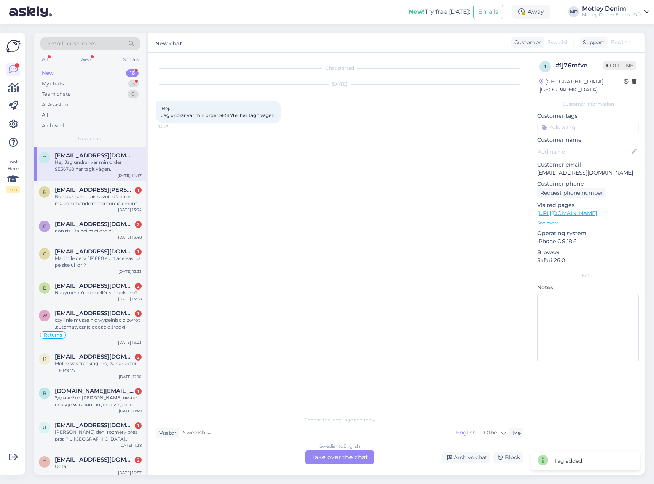
click at [350, 457] on div "Swedish to English Take over the chat" at bounding box center [339, 457] width 69 height 14
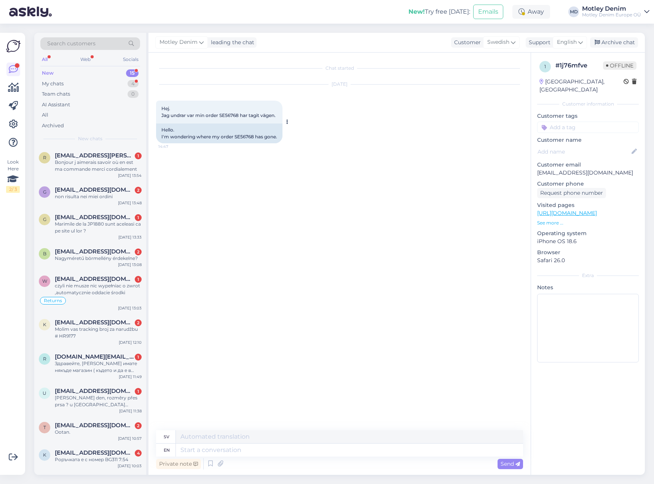
click at [243, 136] on div "Hello. I'm wondering where my order SE56768 has gone." at bounding box center [219, 133] width 126 height 20
copy div "SE56768"
click at [288, 447] on textarea at bounding box center [349, 449] width 347 height 13
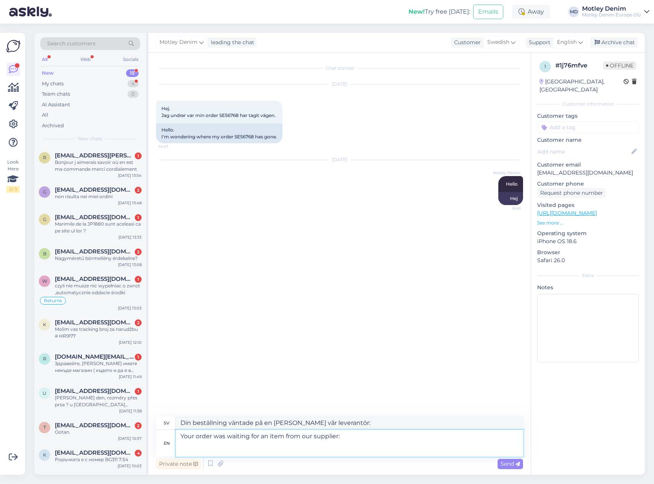
paste textarea "JP1880 Polo Shirts 2-pack Piqué Red Orange - 4XL"
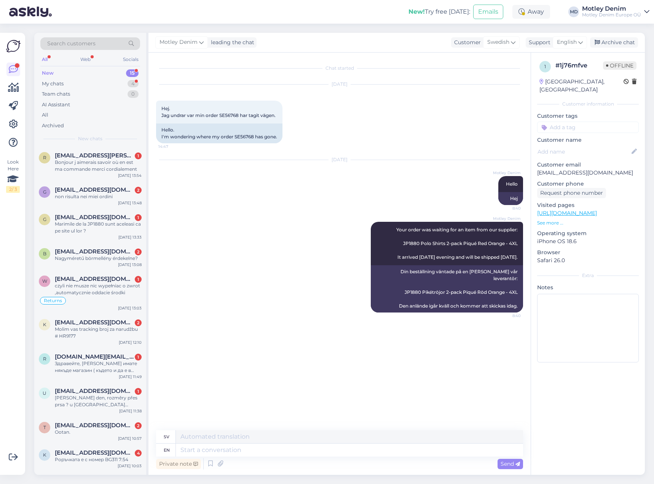
click at [563, 121] on input at bounding box center [588, 126] width 102 height 11
click at [588, 144] on div "Waiting for NOS" at bounding box center [588, 148] width 44 height 8
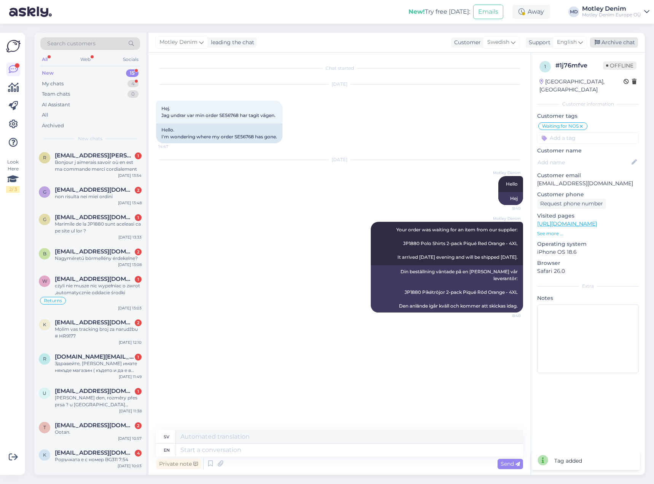
click at [619, 42] on div "Archive chat" at bounding box center [614, 42] width 48 height 10
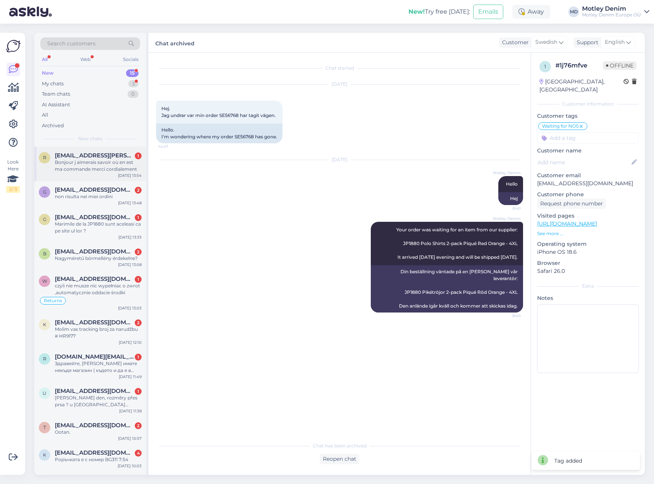
click at [120, 161] on div "Bonjour j aimerais savoir où en est ma commande merci cordialement" at bounding box center [98, 166] width 87 height 14
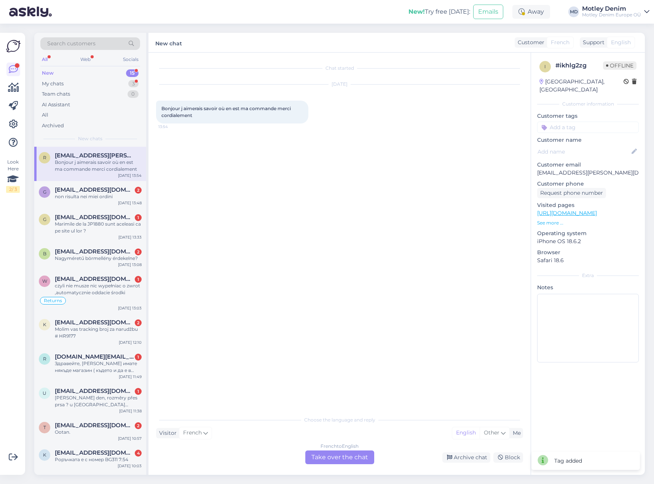
click at [335, 454] on div "French to English Take over the chat" at bounding box center [339, 457] width 69 height 14
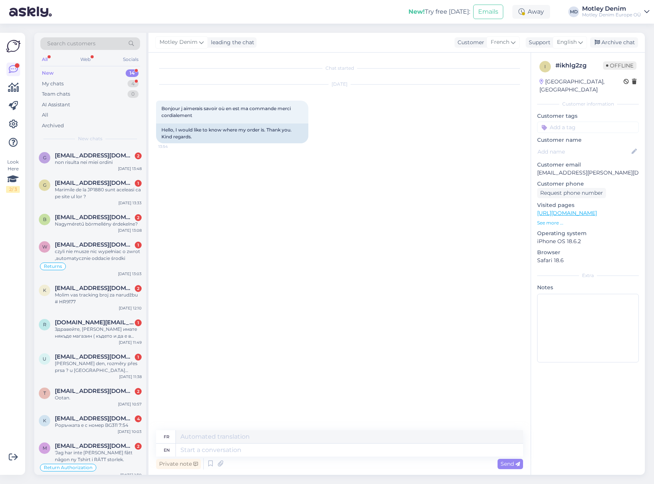
click at [540, 169] on p "[EMAIL_ADDRESS][PERSON_NAME][DOMAIN_NAME]" at bounding box center [588, 173] width 102 height 8
drag, startPoint x: 540, startPoint y: 164, endPoint x: 587, endPoint y: 161, distance: 46.9
click at [587, 169] on p "[EMAIL_ADDRESS][PERSON_NAME][DOMAIN_NAME]" at bounding box center [588, 173] width 102 height 8
click at [588, 161] on div "Customer email [PERSON_NAME][EMAIL_ADDRESS][PERSON_NAME][DOMAIN_NAME]" at bounding box center [588, 169] width 102 height 16
click at [597, 169] on p "[EMAIL_ADDRESS][PERSON_NAME][DOMAIN_NAME]" at bounding box center [588, 173] width 102 height 8
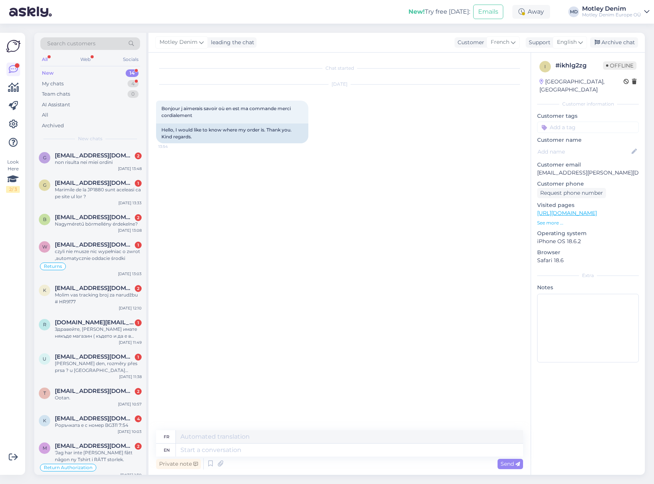
click at [541, 169] on p "[EMAIL_ADDRESS][PERSON_NAME][DOMAIN_NAME]" at bounding box center [588, 173] width 102 height 8
drag, startPoint x: 541, startPoint y: 165, endPoint x: 597, endPoint y: 162, distance: 56.0
click at [597, 169] on p "[EMAIL_ADDRESS][PERSON_NAME][DOMAIN_NAME]" at bounding box center [588, 173] width 102 height 8
copy p "[EMAIL_ADDRESS][PERSON_NAME][DOMAIN_NAME]"
click at [309, 455] on textarea at bounding box center [349, 449] width 347 height 13
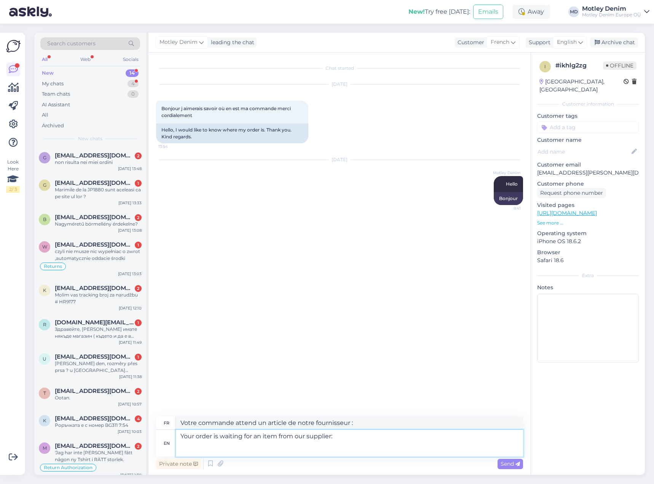
paste textarea "[PERSON_NAME] Zip Front Waistcoat Hi-Vis Yellow - 5XL"
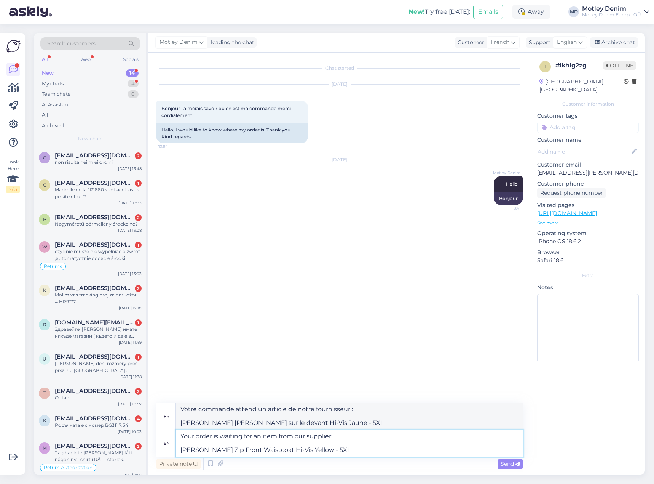
click at [356, 450] on textarea "Your order is waiting for an item from our supplier: [PERSON_NAME] Zip Front Wa…" at bounding box center [349, 442] width 347 height 27
click at [369, 448] on textarea "Your order is waiting for an item from our supplier: [PERSON_NAME] Zip Front Wa…" at bounding box center [349, 442] width 347 height 27
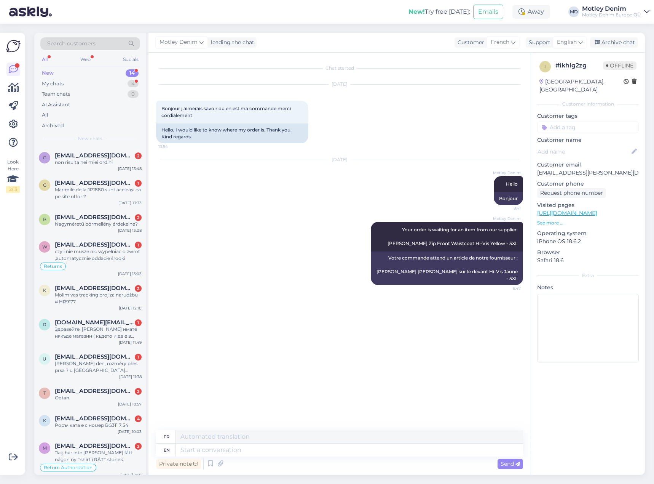
click at [557, 121] on input at bounding box center [588, 126] width 102 height 11
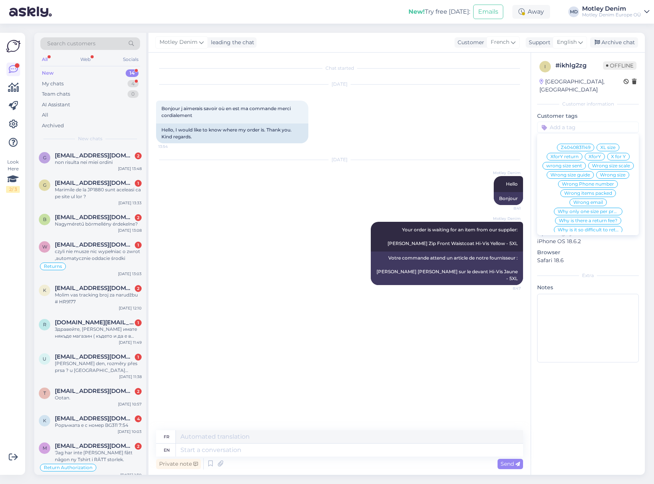
click at [480, 142] on div "[DATE] Bonjour j aimerais savoir où en est ma commande merci cordialement 13:54…" at bounding box center [339, 113] width 367 height 75
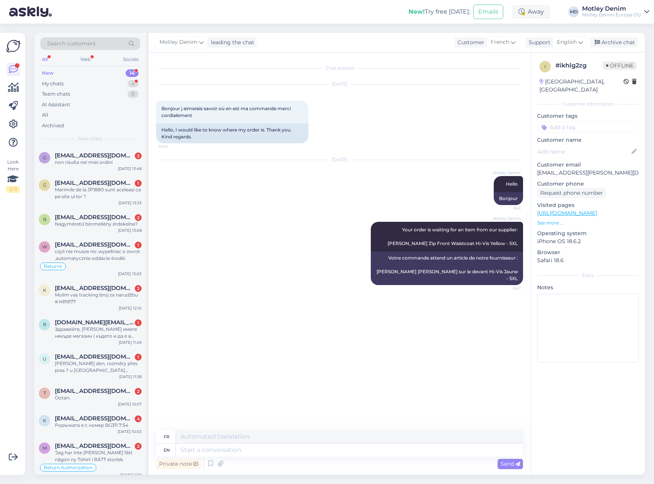
click at [238, 279] on div "Motley Denim Your order is waiting for an item from our supplier: [PERSON_NAME]…" at bounding box center [339, 253] width 367 height 80
click at [314, 448] on textarea at bounding box center [349, 449] width 347 height 13
click at [378, 453] on textarea at bounding box center [349, 449] width 347 height 13
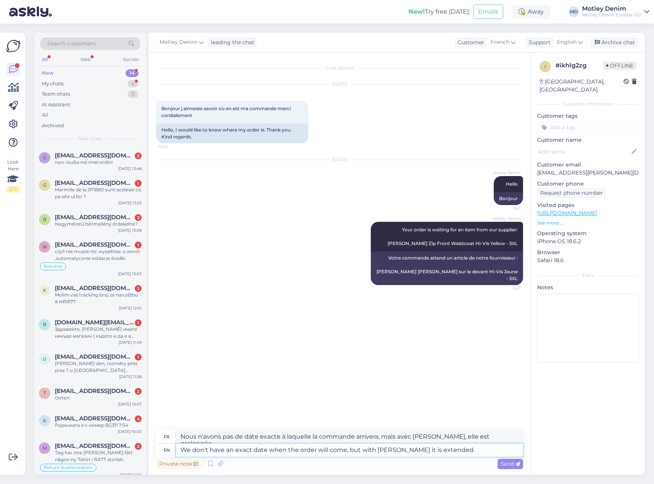
drag, startPoint x: 450, startPoint y: 450, endPoint x: 401, endPoint y: 444, distance: 50.3
click at [401, 444] on textarea "We don't have an exact date when the order will come, but with [PERSON_NAME] it…" at bounding box center [349, 449] width 347 height 13
